Goal: Information Seeking & Learning: Learn about a topic

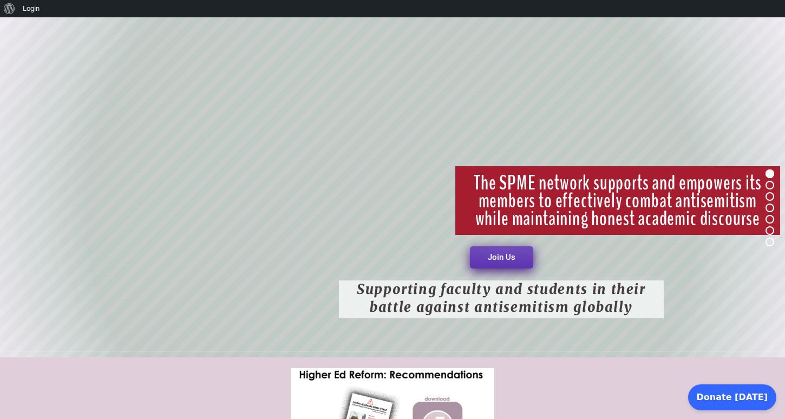
scroll to position [84, 0]
click at [769, 185] on rs-bullet at bounding box center [770, 185] width 9 height 9
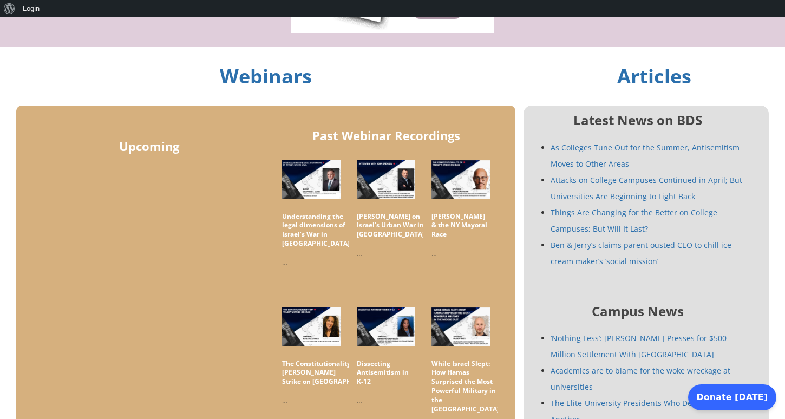
scroll to position [517, 0]
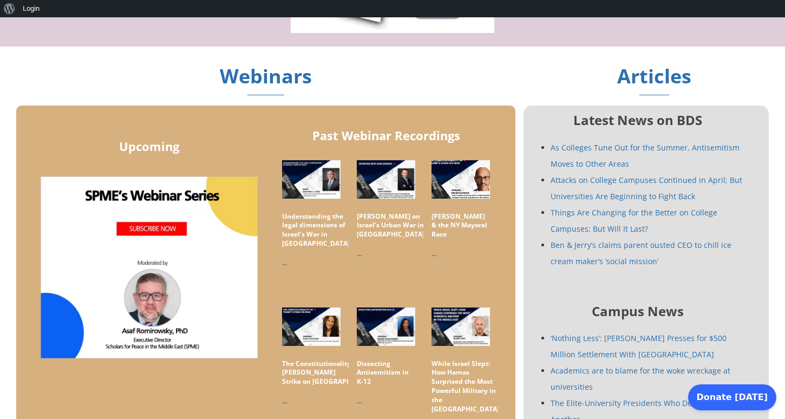
click at [456, 195] on img at bounding box center [461, 179] width 66 height 43
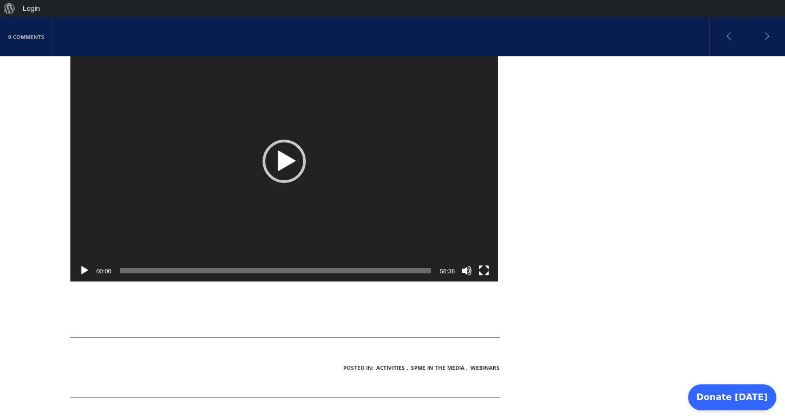
scroll to position [248, 0]
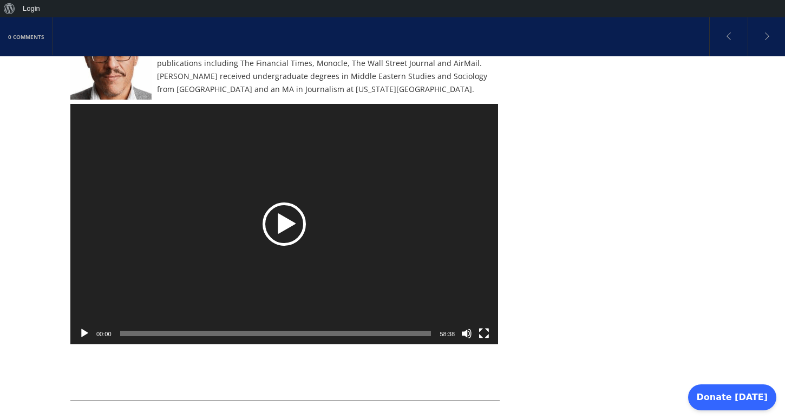
click at [316, 230] on div "Video Player" at bounding box center [284, 224] width 428 height 240
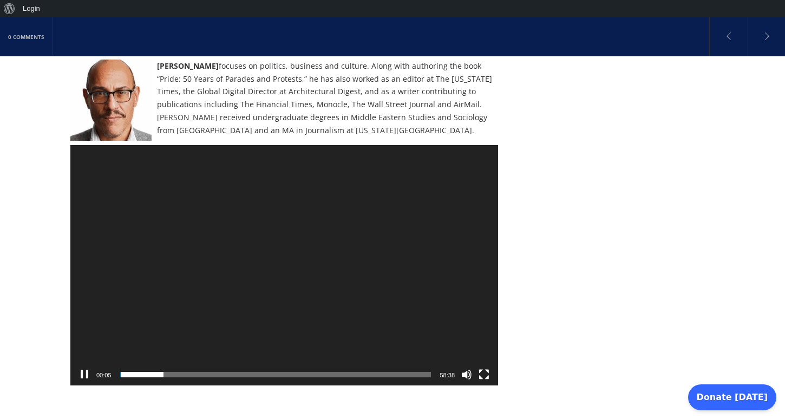
scroll to position [201, 0]
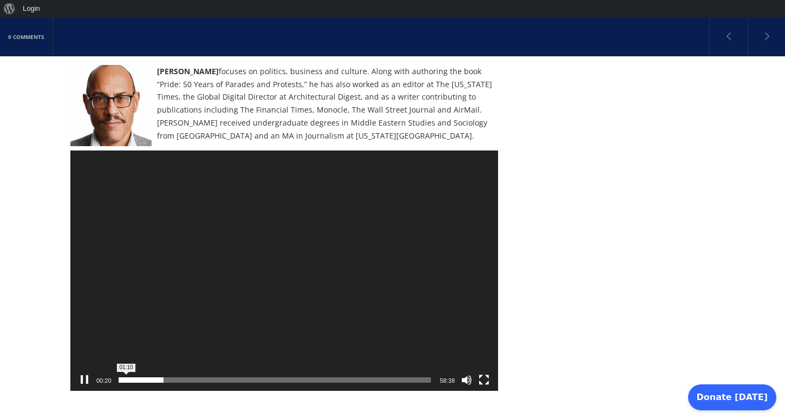
click at [126, 377] on span "01:10" at bounding box center [275, 379] width 311 height 5
click at [131, 151] on div "https://spme.org/wp-content/uploads/sites/5/2025/07/DavidKaufman-20250709.mp4 0…" at bounding box center [284, 151] width 428 height 0
click at [134, 378] on span "02:35" at bounding box center [275, 379] width 311 height 5
click at [136, 378] on span "Time Slider" at bounding box center [134, 379] width 5 height 5
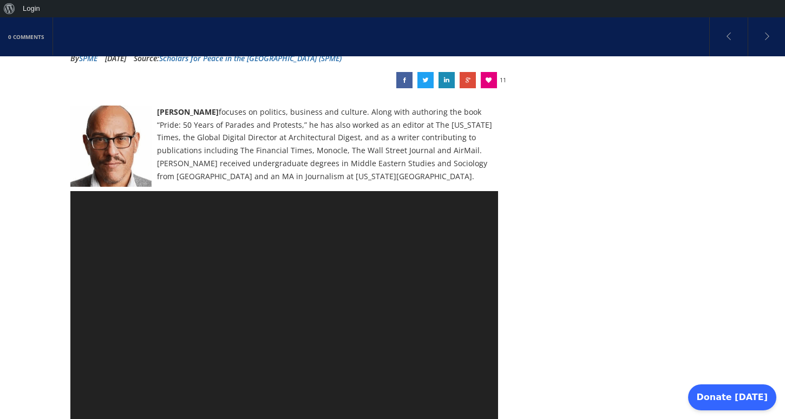
scroll to position [190, 0]
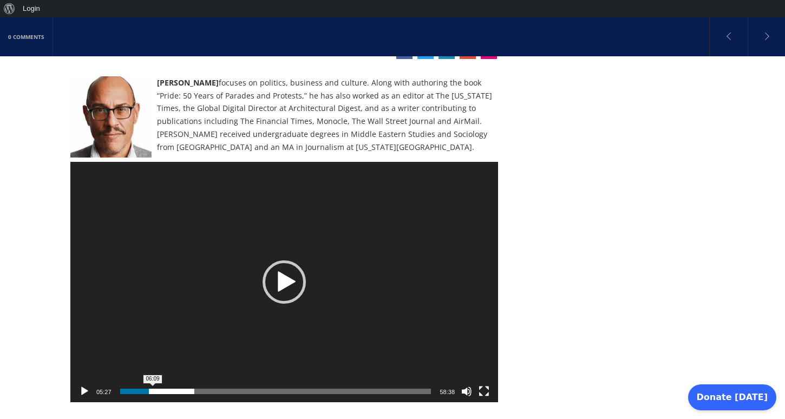
click at [153, 389] on span "06:09" at bounding box center [275, 391] width 311 height 5
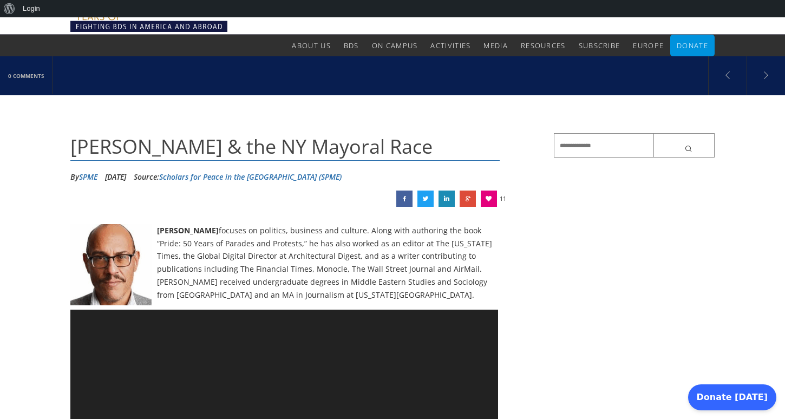
scroll to position [34, 0]
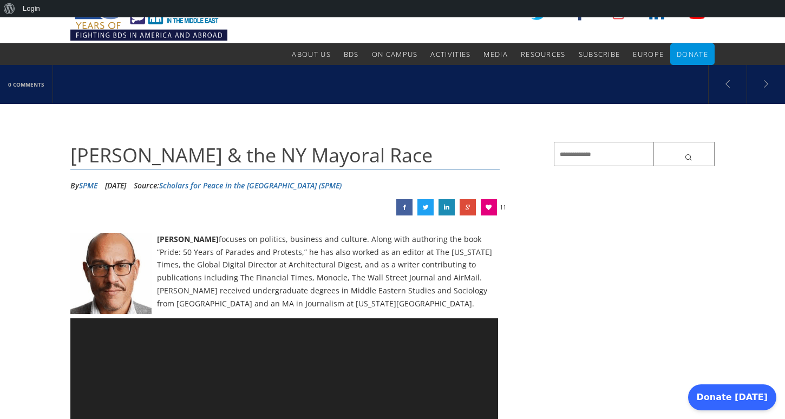
click at [158, 31] on img at bounding box center [148, 14] width 157 height 60
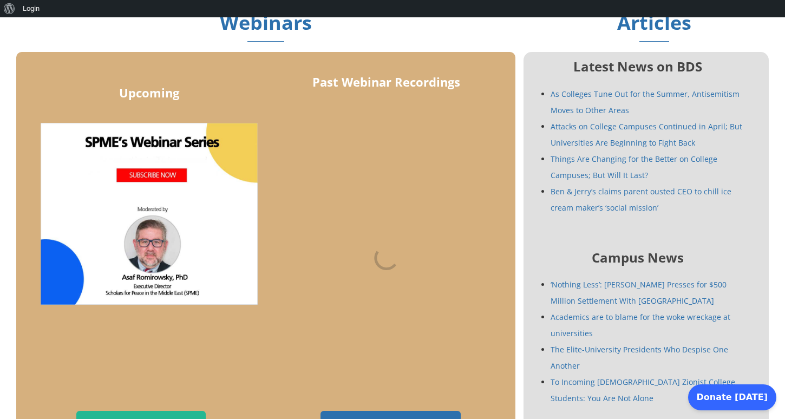
scroll to position [607, 0]
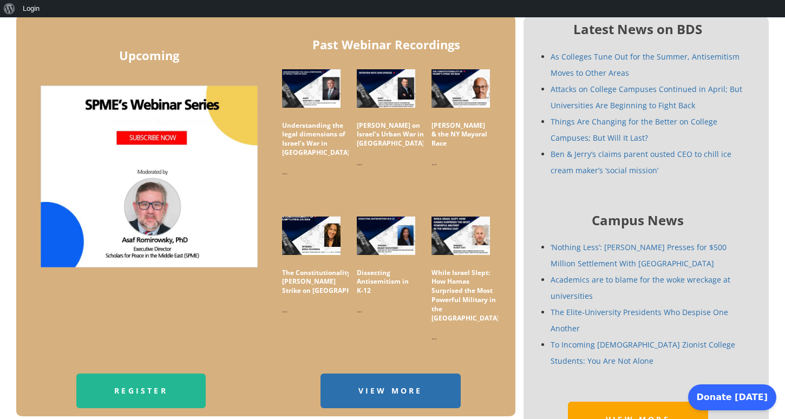
click at [330, 227] on img at bounding box center [311, 235] width 66 height 43
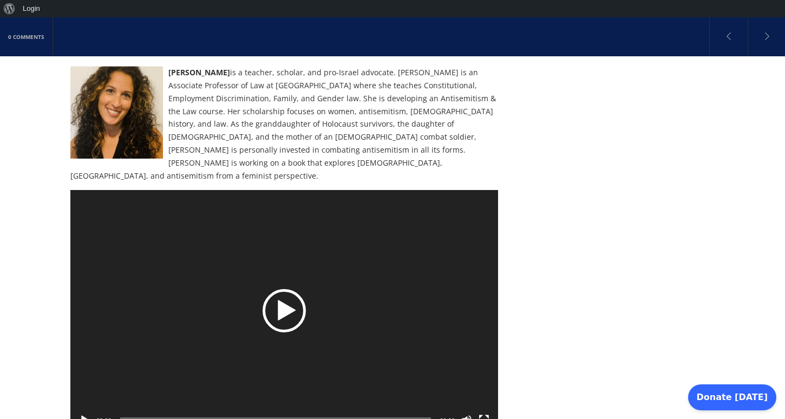
scroll to position [230, 0]
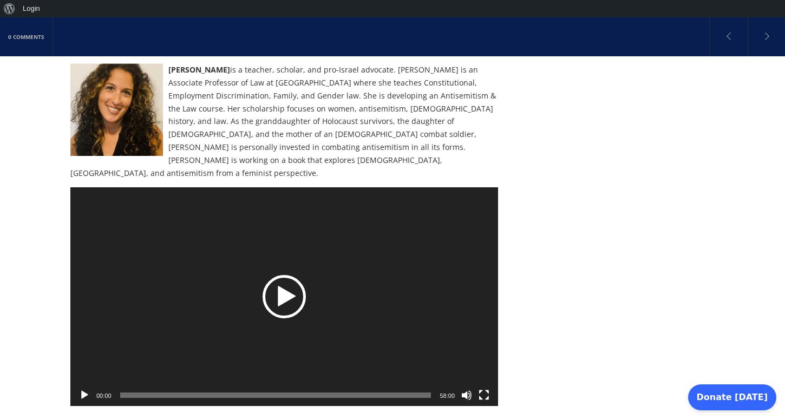
click at [286, 275] on div "Play" at bounding box center [284, 296] width 43 height 43
click at [149, 393] on span "05:23" at bounding box center [275, 395] width 311 height 5
click at [187, 313] on video "https://spme.org/wp-content/uploads/sites/5/2025/06/RonaKaufman-20250623.mp4" at bounding box center [284, 296] width 428 height 219
click at [187, 313] on div "Video Player" at bounding box center [284, 296] width 428 height 219
click at [181, 393] on span "11:26" at bounding box center [275, 395] width 311 height 5
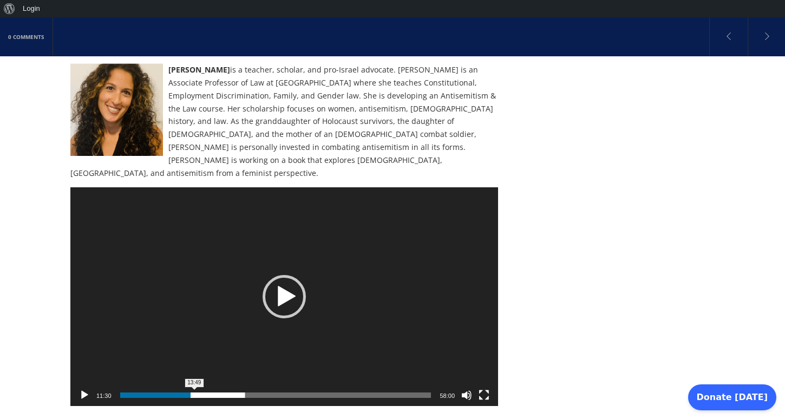
click at [194, 393] on span "13:49" at bounding box center [275, 395] width 311 height 5
click at [207, 393] on span "16:11" at bounding box center [275, 395] width 311 height 5
click at [218, 393] on span "18:12" at bounding box center [275, 395] width 311 height 5
click at [227, 393] on span "19:55" at bounding box center [275, 395] width 311 height 5
click at [251, 387] on span "Time Slider" at bounding box center [250, 389] width 5 height 5
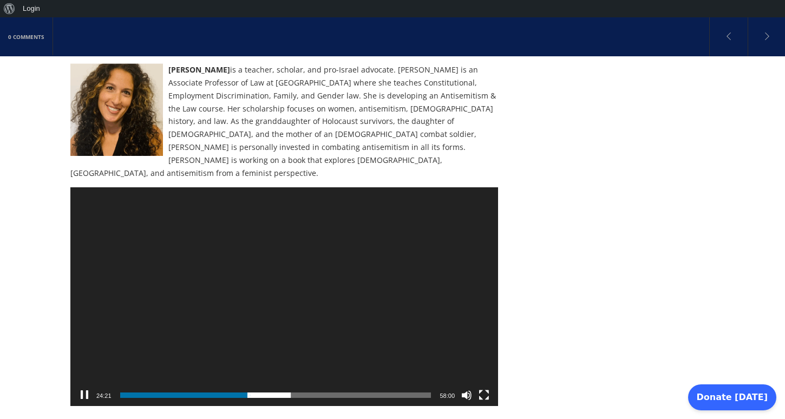
click at [259, 384] on div "24:21" at bounding box center [275, 395] width 311 height 22
click at [260, 393] on span "26:10" at bounding box center [275, 395] width 311 height 5
